Goal: Complete application form

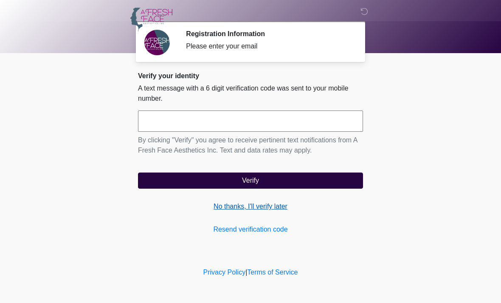
click at [237, 207] on link "No thanks, I'll verify later" at bounding box center [250, 206] width 225 height 10
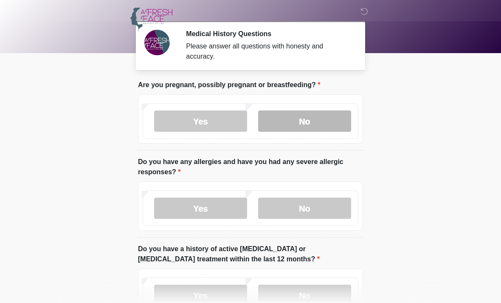
click at [328, 119] on label "No" at bounding box center [304, 120] width 93 height 21
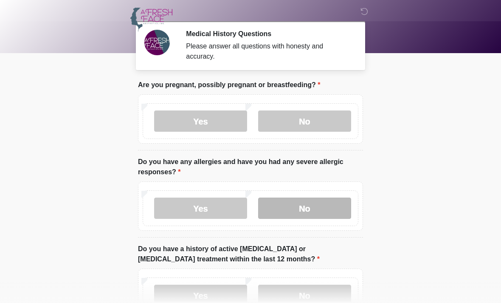
click at [333, 206] on label "No" at bounding box center [304, 208] width 93 height 21
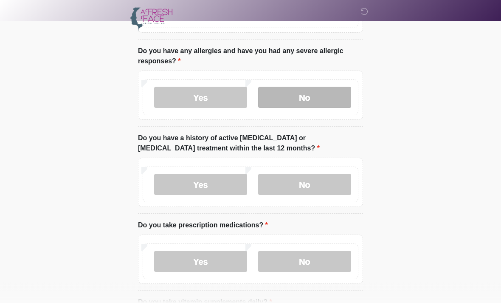
scroll to position [111, 0]
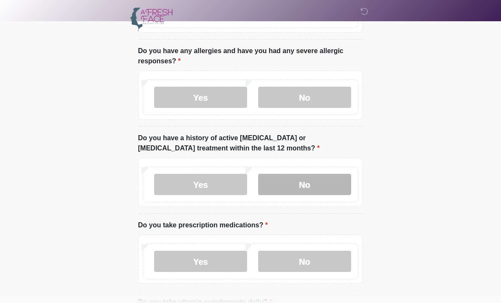
click at [328, 188] on label "No" at bounding box center [304, 184] width 93 height 21
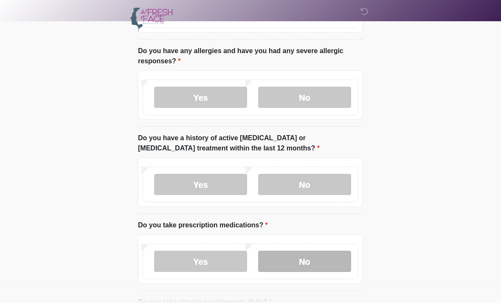
click at [319, 266] on label "No" at bounding box center [304, 261] width 93 height 21
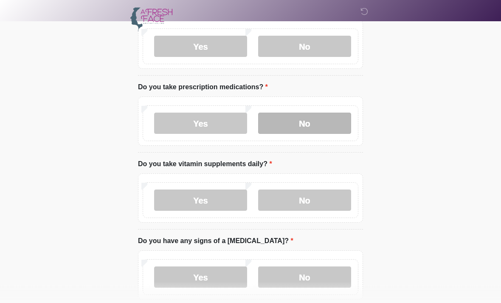
scroll to position [250, 0]
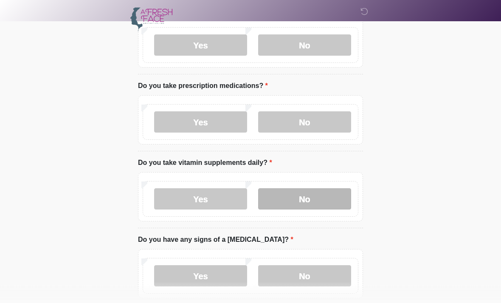
click at [321, 192] on label "No" at bounding box center [304, 199] width 93 height 21
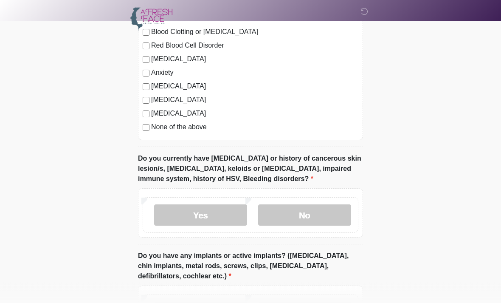
scroll to position [619, 0]
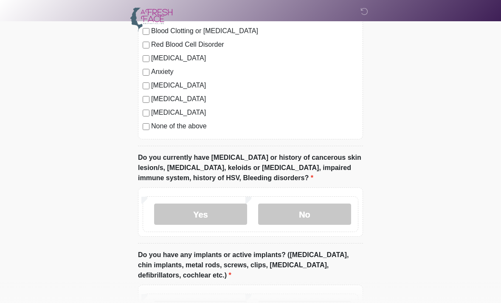
click at [197, 127] on label "None of the above" at bounding box center [254, 126] width 207 height 10
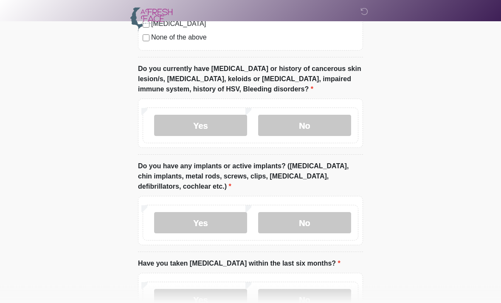
scroll to position [709, 0]
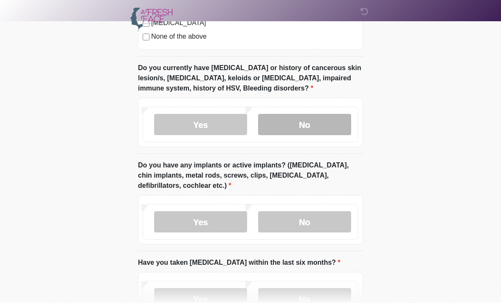
click at [319, 124] on label "No" at bounding box center [304, 124] width 93 height 21
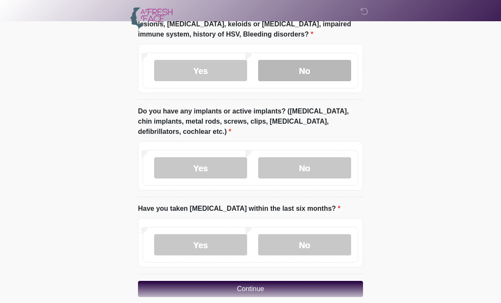
scroll to position [774, 0]
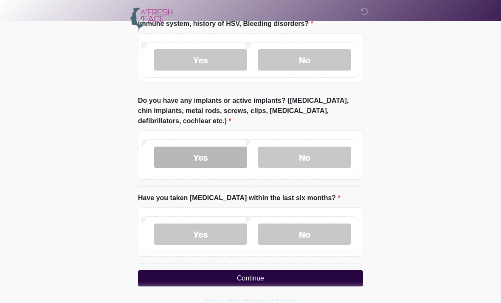
click at [196, 158] on label "Yes" at bounding box center [200, 157] width 93 height 21
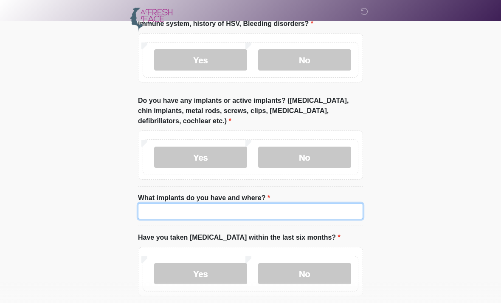
click at [246, 211] on input "What implants do you have and where?" at bounding box center [250, 211] width 225 height 16
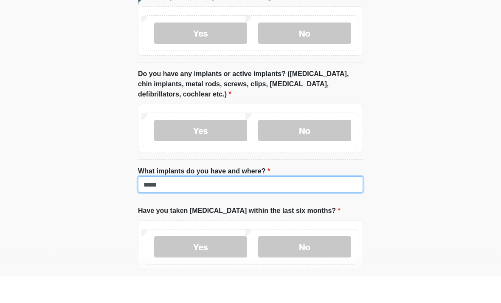
scroll to position [840, 0]
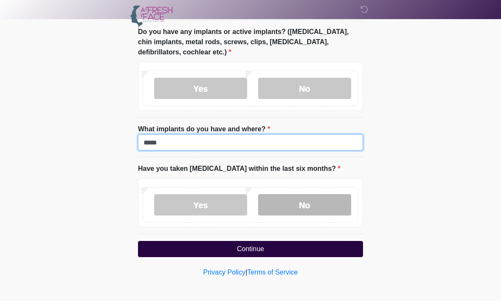
type input "*****"
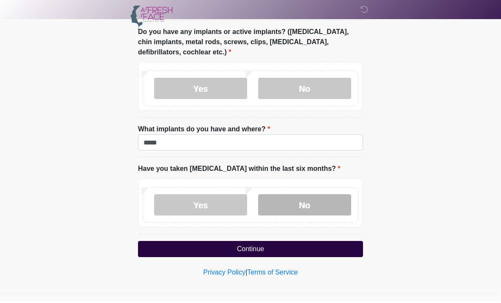
click at [311, 204] on label "No" at bounding box center [304, 206] width 93 height 21
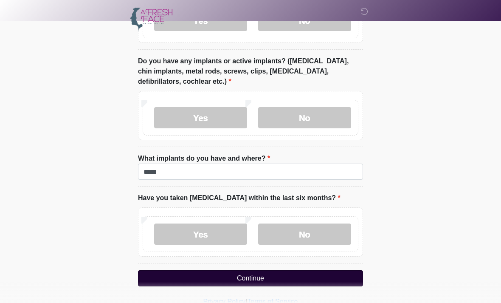
click at [282, 277] on button "Continue" at bounding box center [250, 278] width 225 height 16
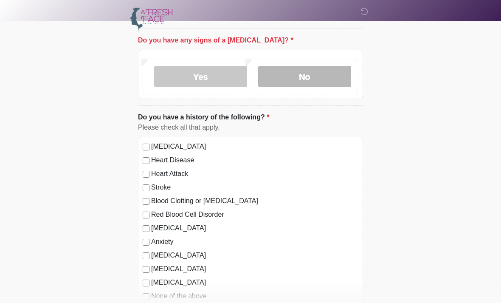
click at [312, 79] on label "No" at bounding box center [304, 76] width 93 height 21
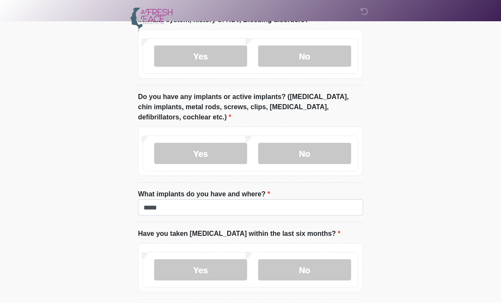
scroll to position [813, 0]
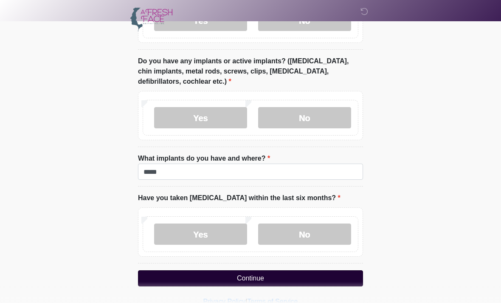
click at [279, 281] on button "Continue" at bounding box center [250, 278] width 225 height 16
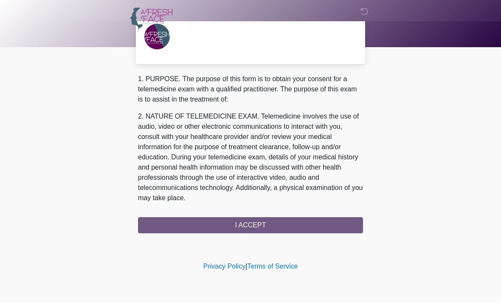
scroll to position [0, 0]
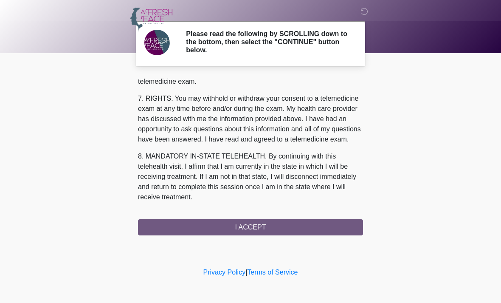
click at [300, 235] on div "‎ ‎ ‎ Please read the following by SCROLLING down to the bottom, then select th…" at bounding box center [250, 132] width 255 height 249
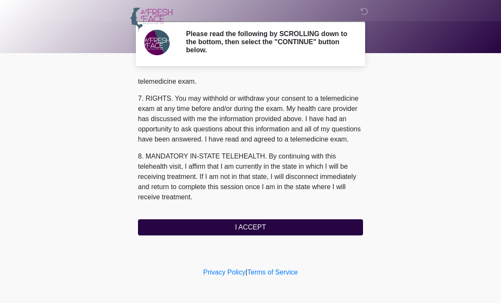
scroll to position [370, 0]
click at [306, 217] on div "1. PURPOSE. The purpose of this form is to obtain your consent for a telemedici…" at bounding box center [250, 155] width 225 height 159
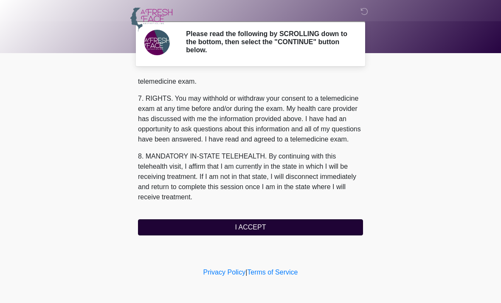
click at [314, 229] on button "I ACCEPT" at bounding box center [250, 227] width 225 height 16
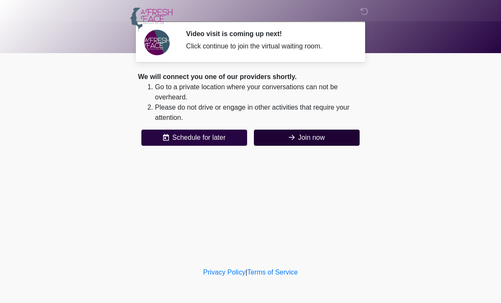
click at [327, 132] on button "Join now" at bounding box center [307, 138] width 106 height 16
